Goal: Task Accomplishment & Management: Use online tool/utility

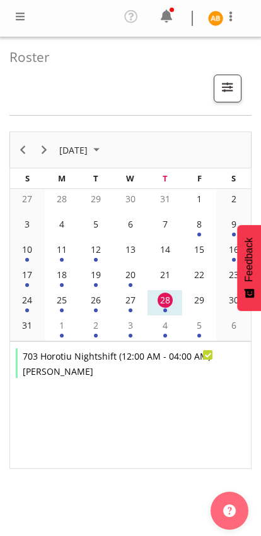
click at [21, 16] on span at bounding box center [20, 16] width 15 height 15
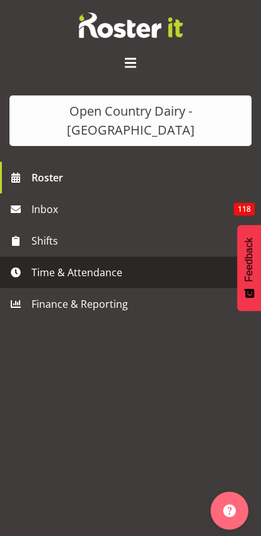
click at [37, 263] on span "Time & Attendance" at bounding box center [134, 272] width 205 height 19
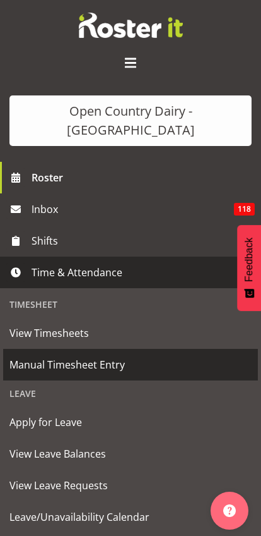
click at [27, 355] on span "Manual Timesheet Entry" at bounding box center [130, 364] width 243 height 19
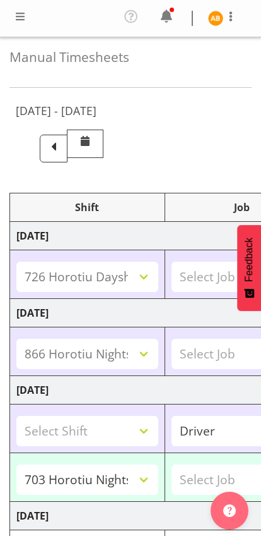
select select "78954"
select select "78992"
select select "78963"
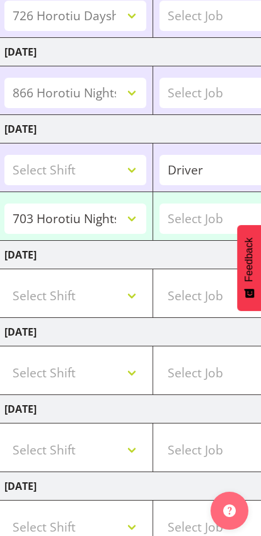
scroll to position [358, 0]
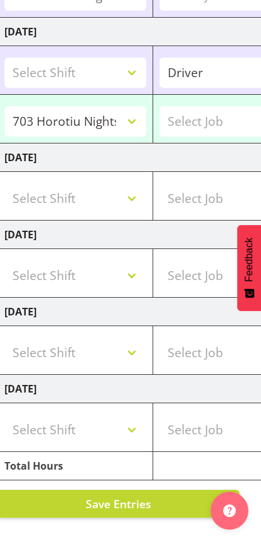
click at [143, 501] on span "Save Entries" at bounding box center [119, 503] width 66 height 15
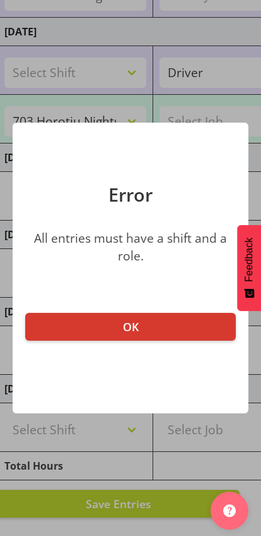
click at [193, 317] on button "OK" at bounding box center [130, 327] width 211 height 28
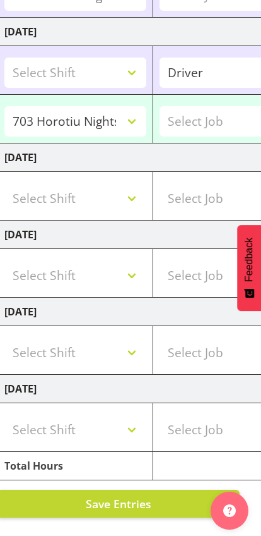
click at [166, 506] on button "Save Entries" at bounding box center [118, 503] width 243 height 28
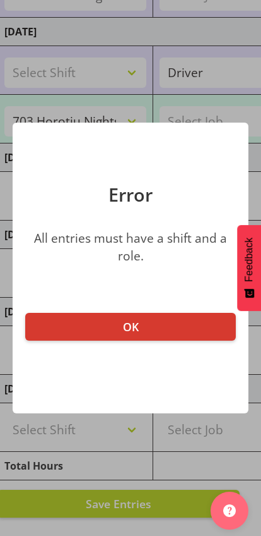
click at [191, 328] on button "OK" at bounding box center [130, 327] width 211 height 28
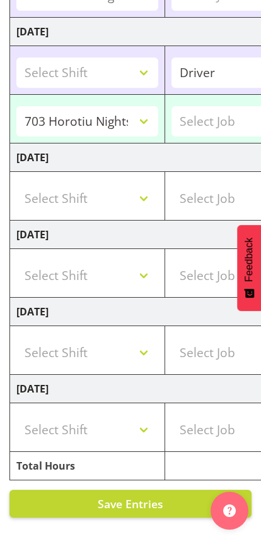
click at [161, 500] on span "Save Entries" at bounding box center [131, 503] width 66 height 15
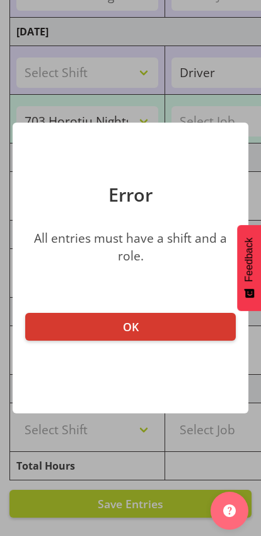
click at [202, 326] on button "OK" at bounding box center [130, 327] width 211 height 28
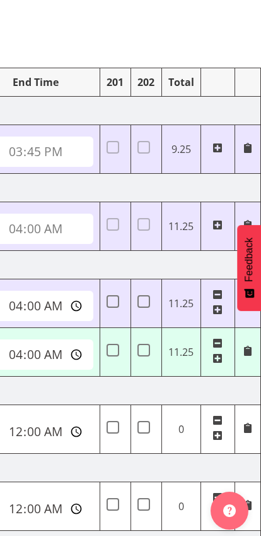
scroll to position [0, 632]
click at [219, 294] on span at bounding box center [218, 294] width 10 height 10
click at [221, 294] on span at bounding box center [218, 294] width 10 height 10
click at [220, 296] on span at bounding box center [218, 294] width 10 height 10
click at [213, 296] on span at bounding box center [218, 294] width 10 height 10
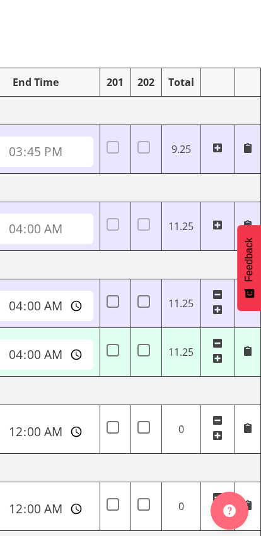
click at [213, 299] on span at bounding box center [218, 296] width 10 height 14
click at [213, 296] on span at bounding box center [218, 294] width 10 height 10
click at [221, 293] on span at bounding box center [218, 294] width 10 height 10
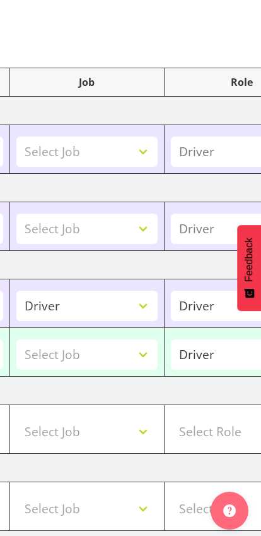
scroll to position [0, 186]
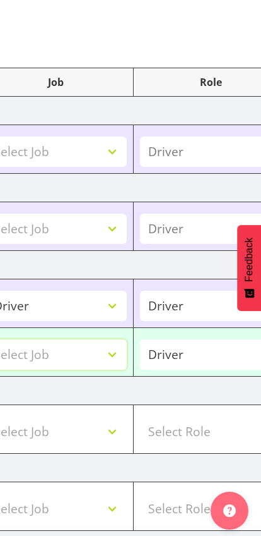
click at [128, 351] on select "Select Job Driver Driver supervisor Support" at bounding box center [56, 354] width 142 height 30
select select "9052"
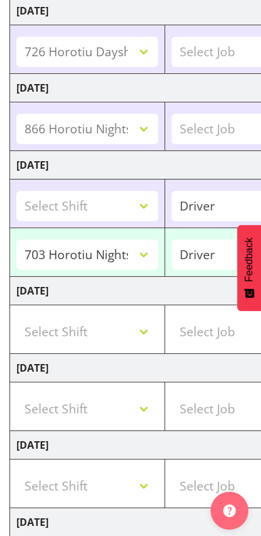
scroll to position [358, 0]
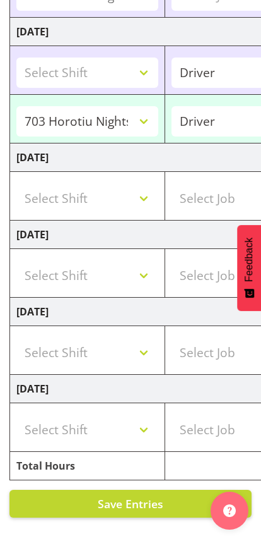
click at [143, 501] on span "Save Entries" at bounding box center [131, 503] width 66 height 15
select select "78963"
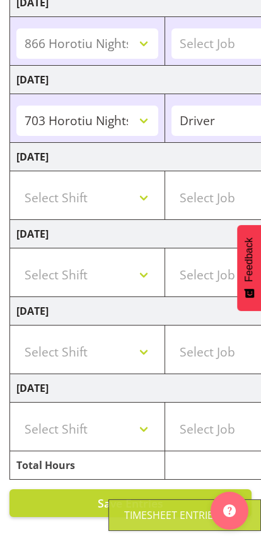
scroll to position [309, 0]
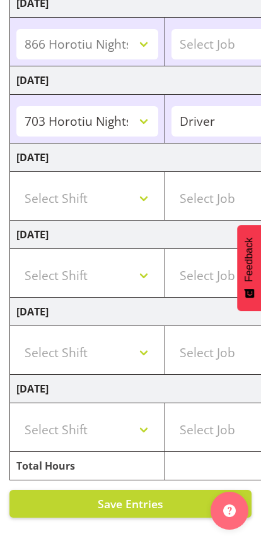
click at [155, 501] on span "Save Entries" at bounding box center [131, 503] width 66 height 15
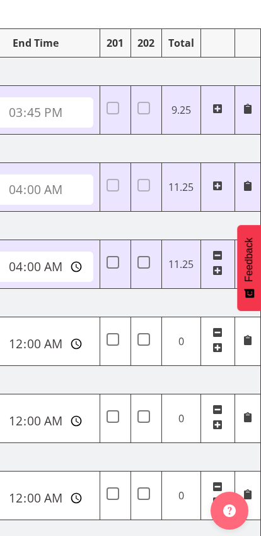
scroll to position [0, 632]
